Goal: Information Seeking & Learning: Learn about a topic

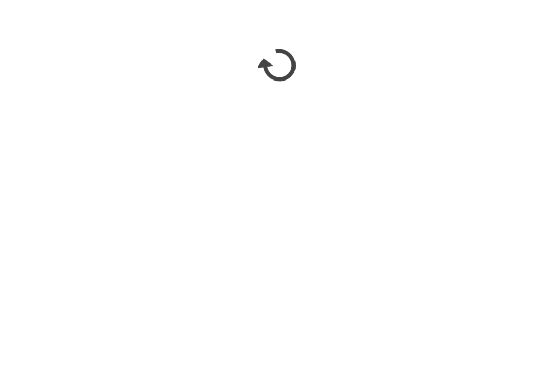
scroll to position [1172, 0]
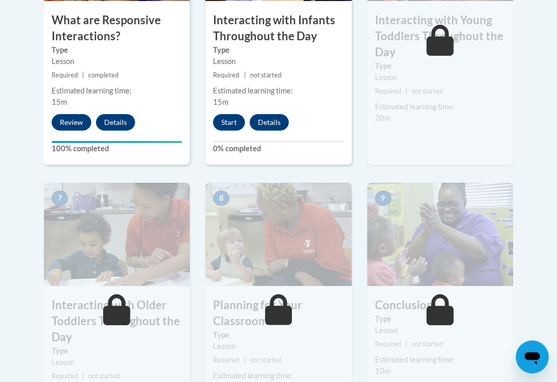
scroll to position [773, 0]
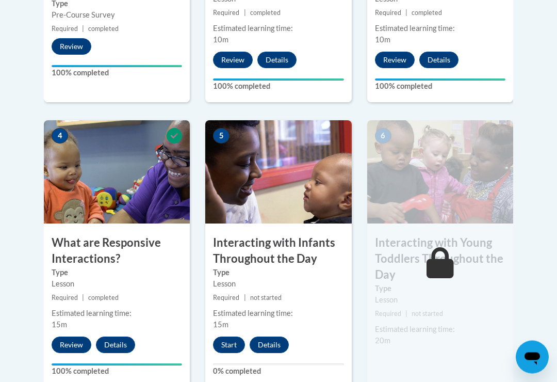
click at [223, 339] on button "Start" at bounding box center [229, 345] width 32 height 17
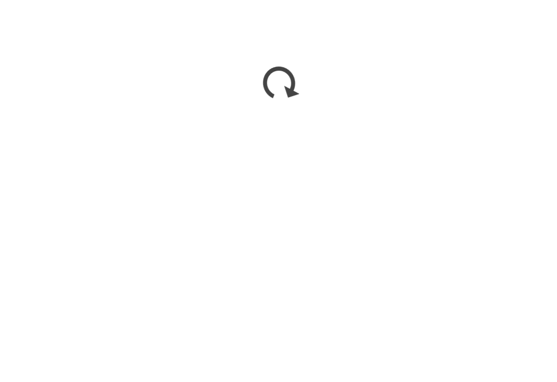
scroll to position [856, 0]
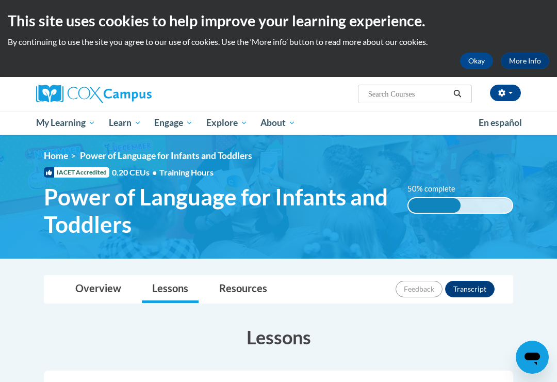
click at [488, 62] on button "Okay" at bounding box center [476, 61] width 33 height 17
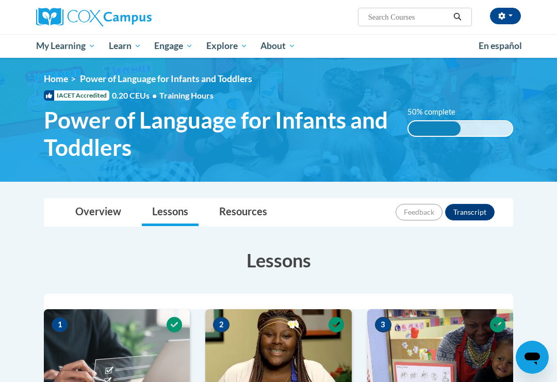
click at [73, 45] on span "My Learning" at bounding box center [65, 46] width 59 height 12
click at [520, 37] on link "En español" at bounding box center [500, 46] width 57 height 22
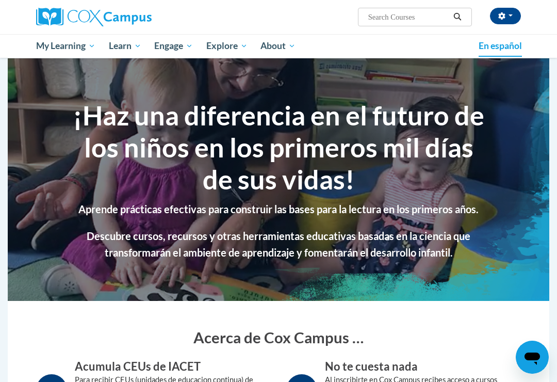
click at [511, 15] on span "button" at bounding box center [511, 15] width 4 height 2
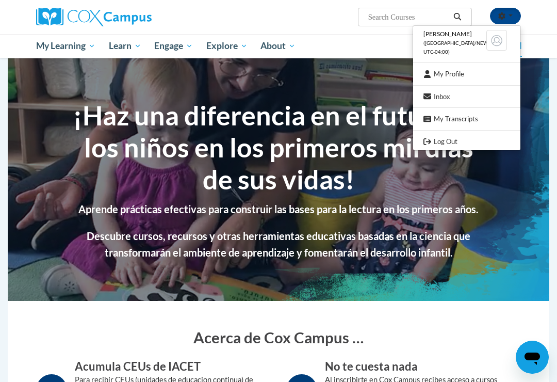
click at [453, 136] on link "Log Out" at bounding box center [466, 141] width 107 height 13
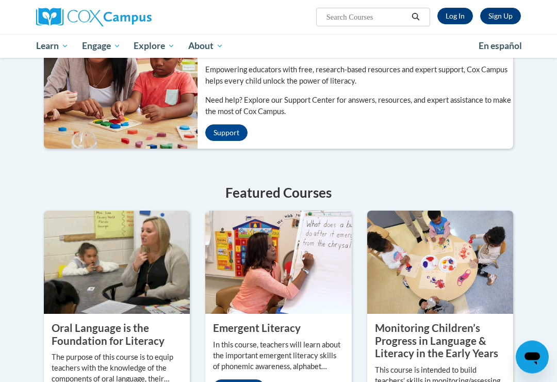
scroll to position [295, 0]
